Goal: Find specific page/section: Find specific page/section

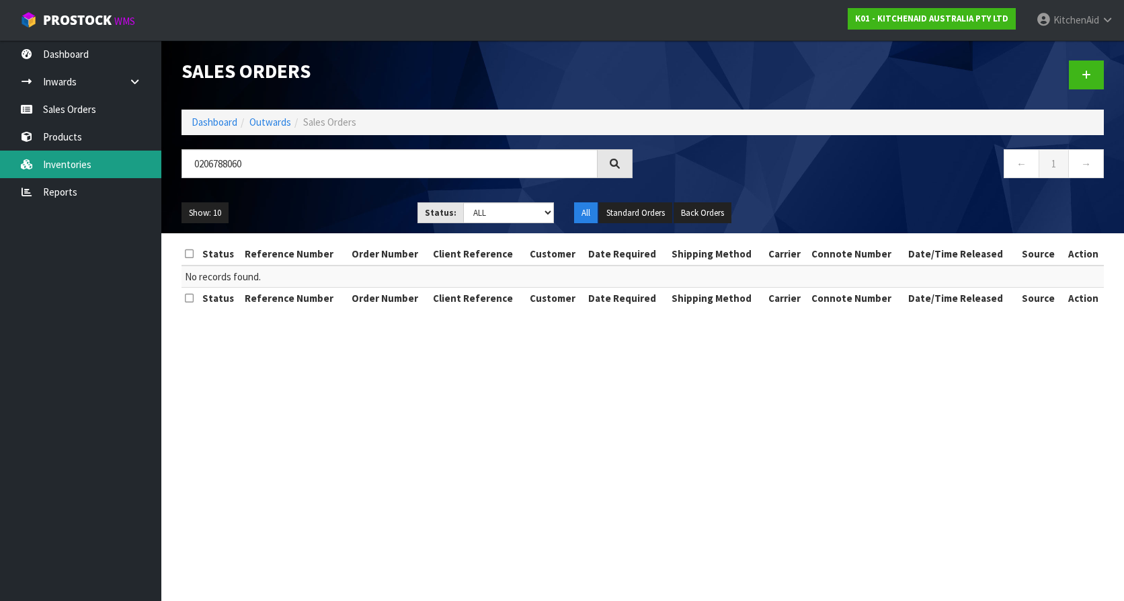
drag, startPoint x: 0, startPoint y: 0, endPoint x: 116, endPoint y: 154, distance: 192.9
click at [116, 154] on body "Toggle navigation ProStock WMS K01 - KITCHENAID AUSTRALIA PTY LTD [GEOGRAPHIC_D…" at bounding box center [562, 300] width 1124 height 601
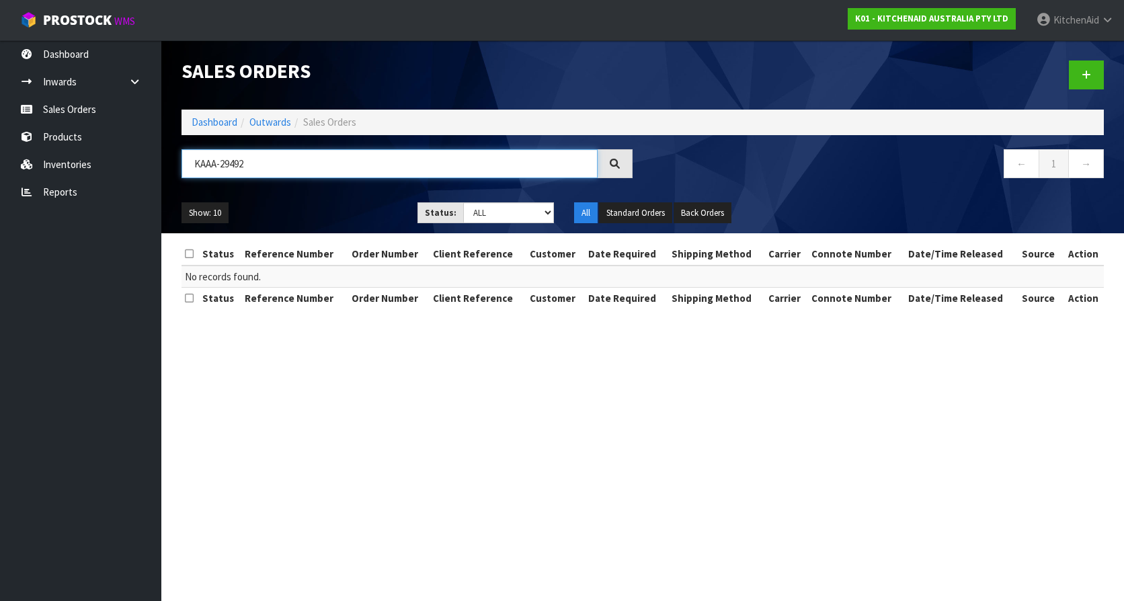
click at [258, 173] on input "KAAA-29492" at bounding box center [390, 163] width 416 height 29
drag, startPoint x: 280, startPoint y: 166, endPoint x: 177, endPoint y: 159, distance: 103.1
click at [177, 159] on div "KAAA-29492" at bounding box center [406, 168] width 471 height 39
paste input "W11567754"
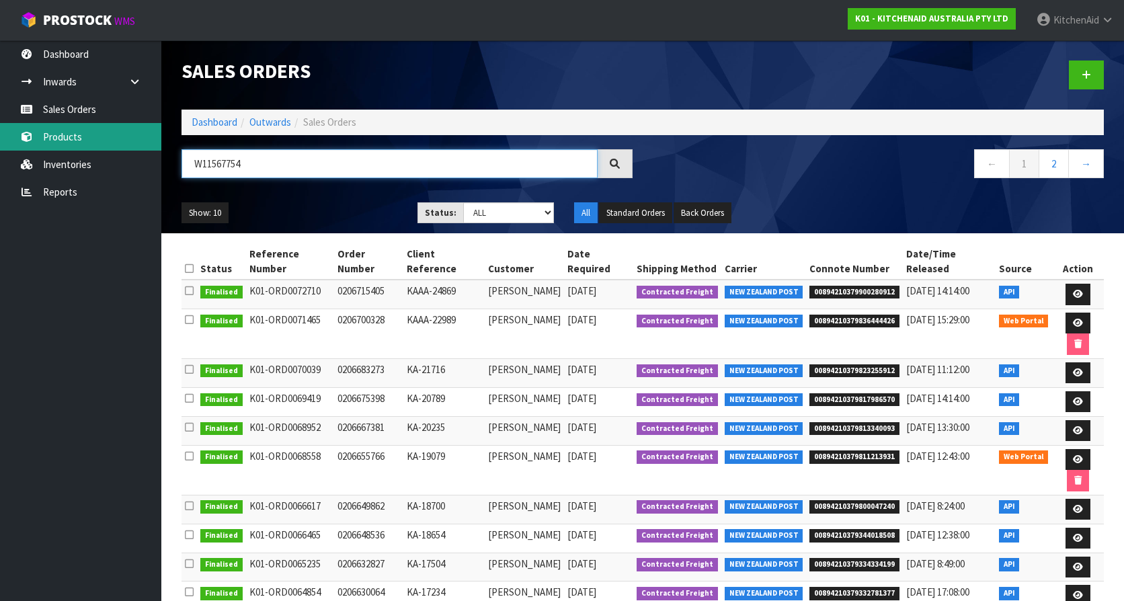
type input "W11567754"
click at [49, 127] on link "Products" at bounding box center [80, 137] width 161 height 28
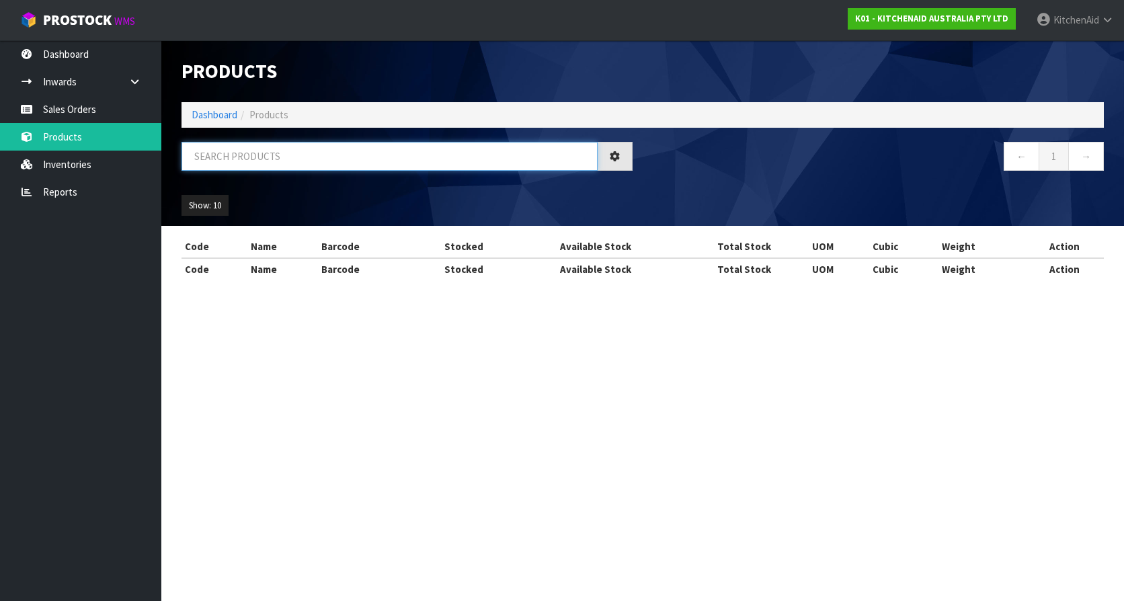
click at [315, 167] on input "text" at bounding box center [390, 156] width 416 height 29
paste input "W11567754"
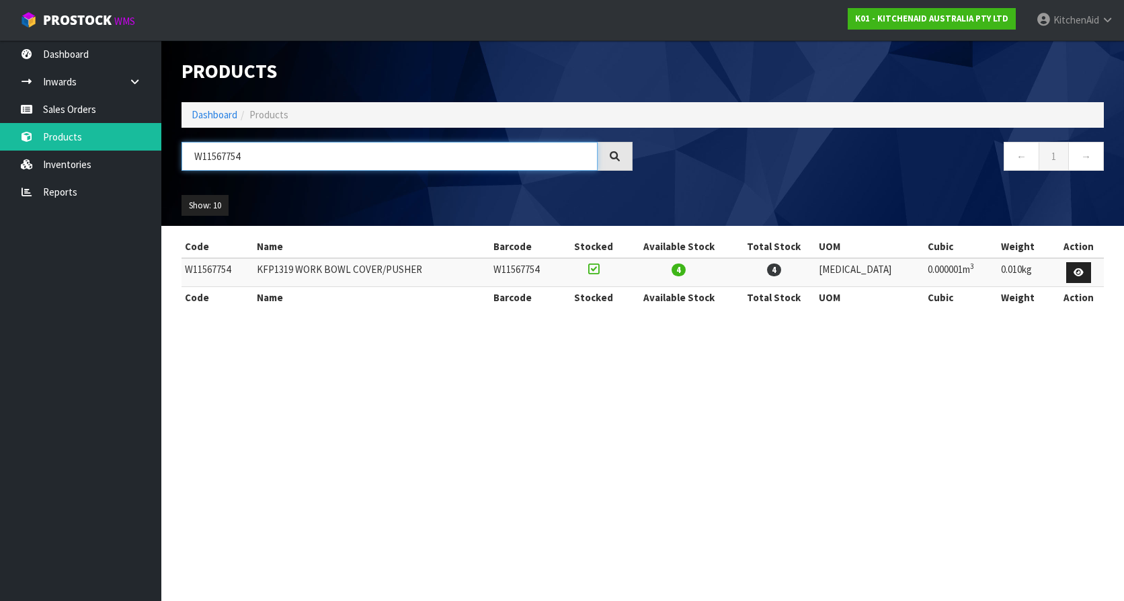
type input "W11567754"
